Goal: Task Accomplishment & Management: Use online tool/utility

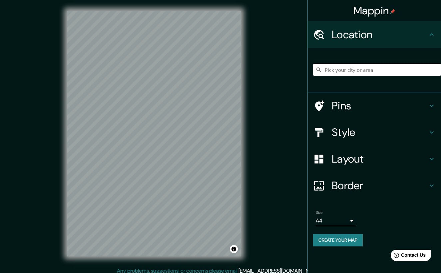
click at [360, 71] on input "Pick your city or area" at bounding box center [377, 70] width 128 height 12
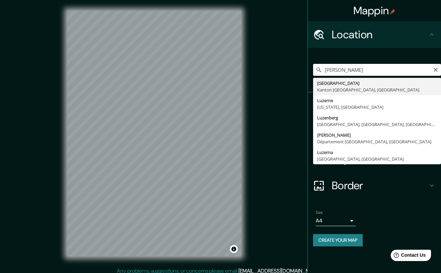
type input "[GEOGRAPHIC_DATA], [GEOGRAPHIC_DATA], [GEOGRAPHIC_DATA]"
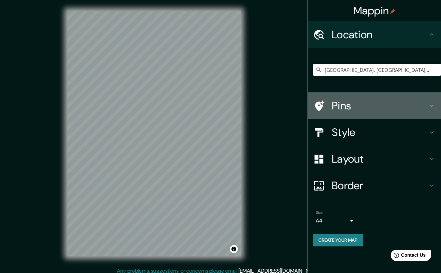
click at [358, 107] on h4 "Pins" at bounding box center [379, 105] width 96 height 13
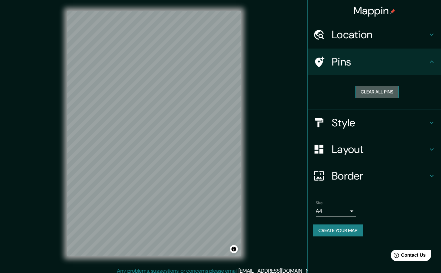
click at [383, 91] on button "Clear all pins" at bounding box center [376, 92] width 43 height 12
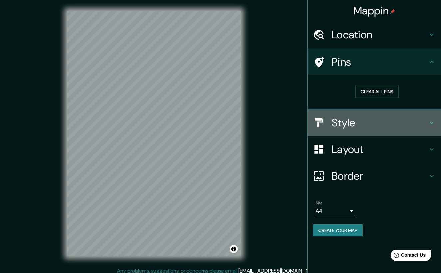
click at [354, 127] on h4 "Style" at bounding box center [379, 122] width 96 height 13
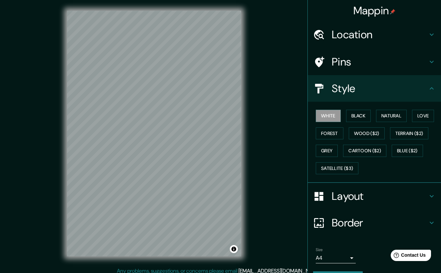
click at [341, 192] on h4 "Layout" at bounding box center [379, 196] width 96 height 13
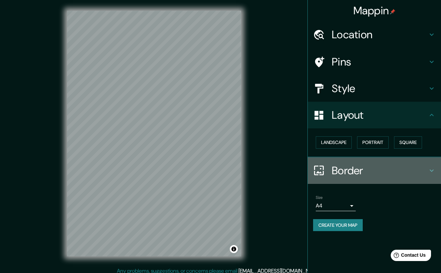
click at [348, 176] on div "Border" at bounding box center [373, 170] width 133 height 27
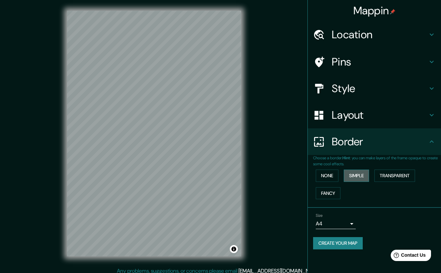
click at [359, 172] on button "Simple" at bounding box center [355, 176] width 25 height 12
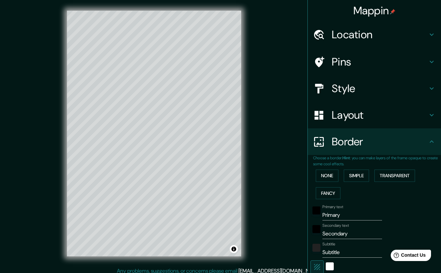
click at [342, 212] on input "Primary" at bounding box center [352, 215] width 60 height 11
type input "209"
type input "42"
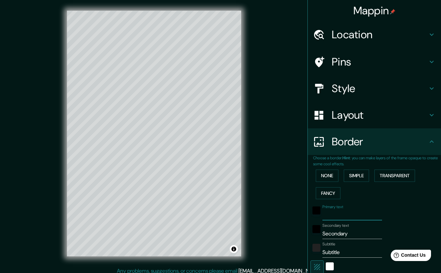
click at [337, 231] on input "Secondary" at bounding box center [352, 234] width 60 height 11
type input "Z"
type input "209"
type input "42"
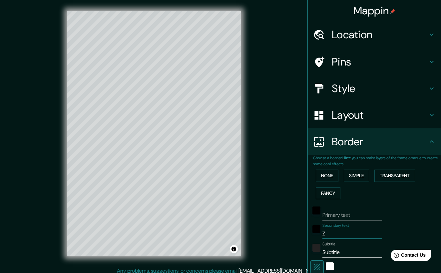
type input "209"
type input "42"
type input "T"
type input "209"
type input "42"
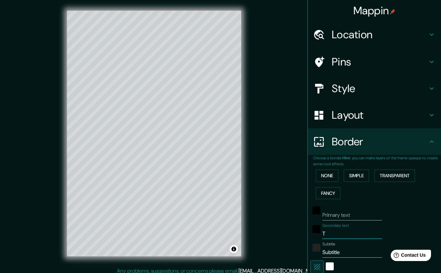
type input "Tr"
type input "209"
type input "42"
type input "Tra"
type input "209"
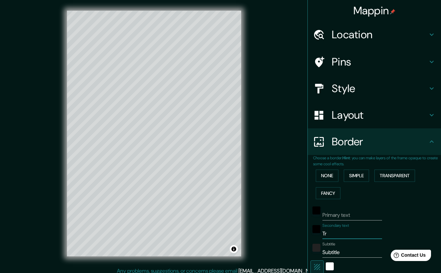
type input "42"
type input "Tram"
type input "209"
type input "42"
type input "Tramp"
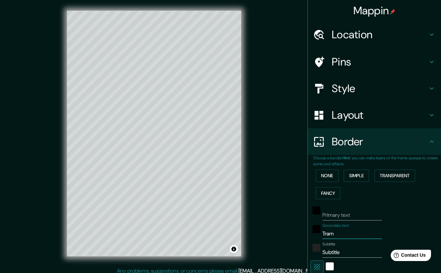
type input "209"
type input "42"
type input "Trampo"
type input "209"
type input "42"
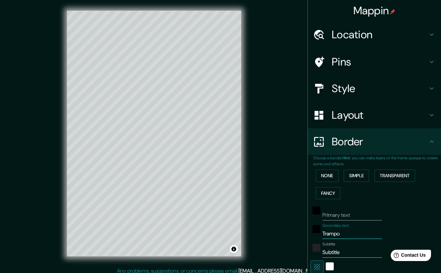
type input "Trampol"
type input "209"
type input "42"
type input "Trampoli"
type input "209"
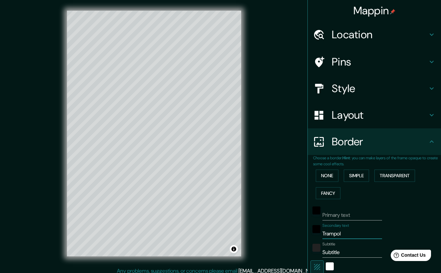
type input "42"
type input "Trampolin"
type input "209"
type input "42"
type input "Trampolin"
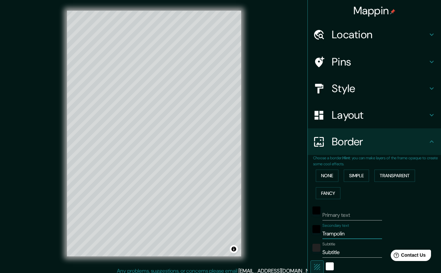
type input "209"
type input "42"
type input "Trampolin L"
type input "209"
type input "42"
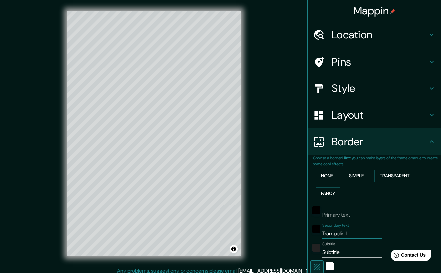
type input "Trampolin Lu"
type input "209"
type input "42"
type input "Trampolin Luz"
type input "209"
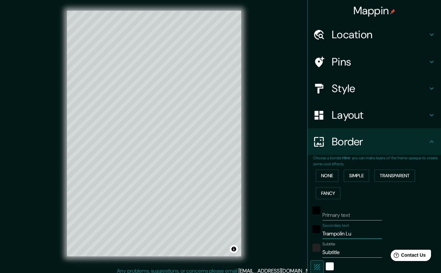
type input "42"
type input "Trampolin Luze"
type input "209"
type input "42"
type input "Trampolin Luzer"
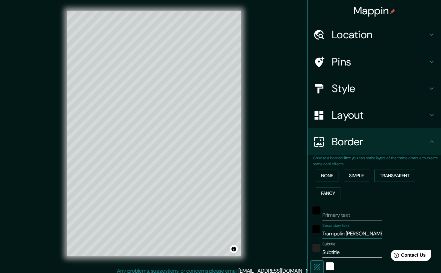
type input "209"
type input "42"
type input "Trampolin Luzern"
type input "209"
type input "42"
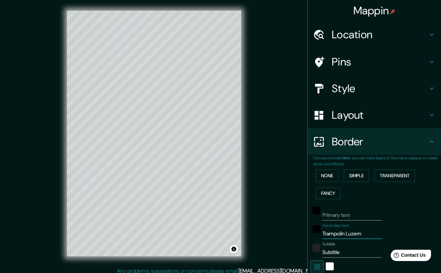
type input "Trampolin Luzern"
click at [340, 247] on input "Subtitle" at bounding box center [352, 252] width 60 height 11
type input "2"
type input "209"
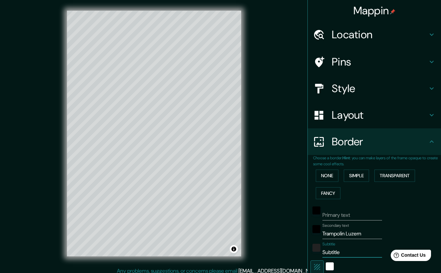
type input "42"
type input "20"
type input "209"
type input "42"
type input "202"
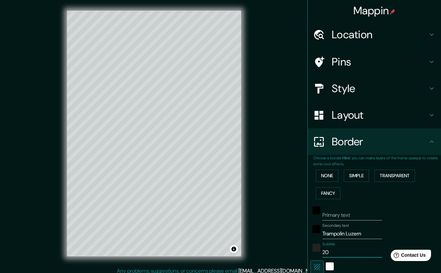
type input "209"
type input "42"
type input "2026"
type input "209"
type input "42"
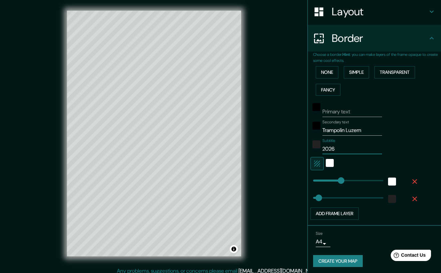
scroll to position [103, 0]
type input "2026"
click at [343, 260] on button "Create your map" at bounding box center [338, 262] width 50 height 12
click at [355, 113] on input "Primary text" at bounding box center [352, 112] width 60 height 11
type input "209"
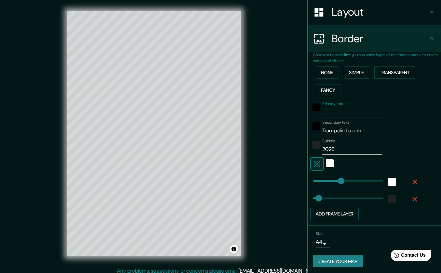
type input "42"
type input "209"
click at [338, 262] on button "Create your map" at bounding box center [338, 262] width 50 height 12
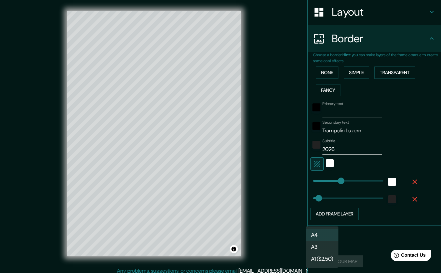
click at [325, 241] on body "Mappin Location Luzern, Kanton Luzern, Schweiz Pins Style Layout Border Choose …" at bounding box center [220, 136] width 441 height 273
click at [321, 248] on li "A3" at bounding box center [321, 247] width 33 height 12
click at [288, 240] on div "Mappin Location Luzern, Kanton Luzern, Schweiz Pins Style Layout Border Choose …" at bounding box center [220, 139] width 441 height 278
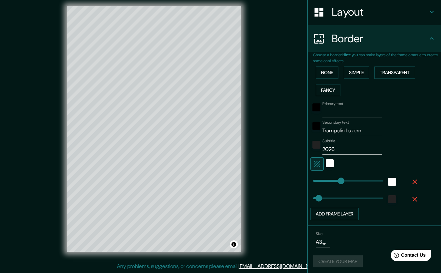
scroll to position [5, 0]
click at [345, 261] on div "Create your map" at bounding box center [374, 262] width 122 height 12
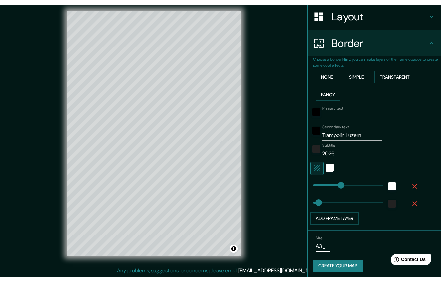
scroll to position [0, 0]
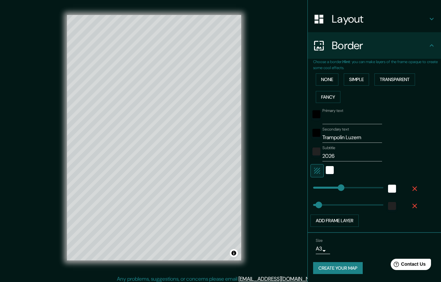
click at [336, 263] on button "Create your map" at bounding box center [338, 269] width 50 height 12
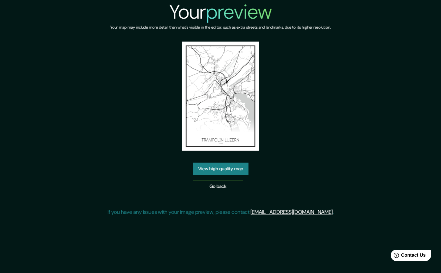
click at [227, 129] on img at bounding box center [221, 96] width 78 height 109
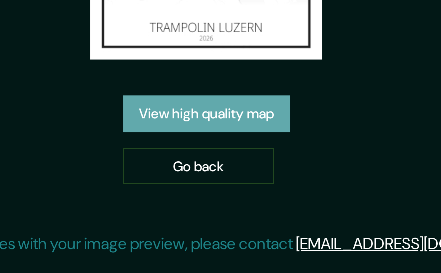
click at [193, 163] on link "View high quality map" at bounding box center [221, 169] width 56 height 12
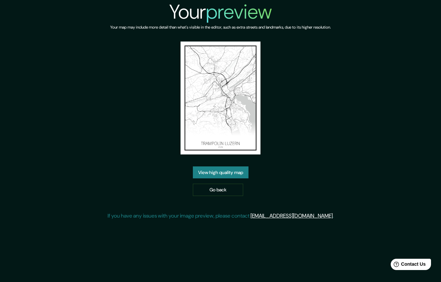
click at [221, 175] on link "View high quality map" at bounding box center [221, 173] width 56 height 12
